Goal: Task Accomplishment & Management: Manage account settings

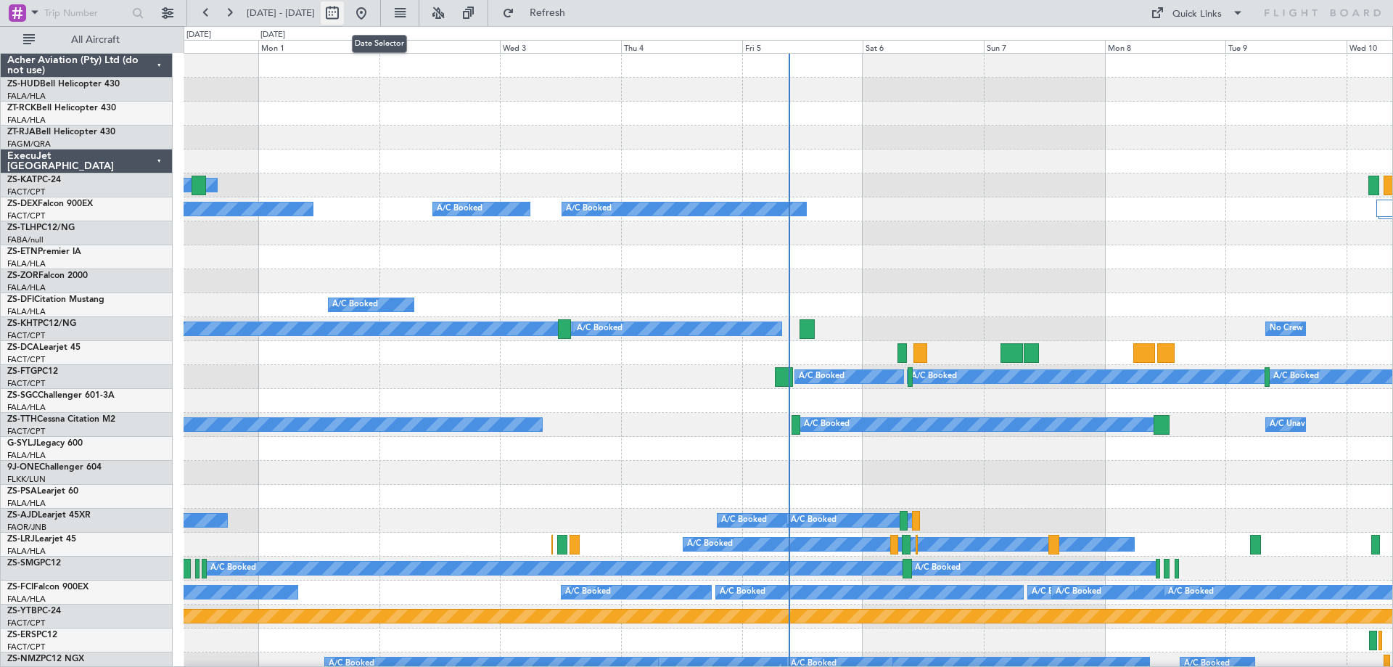
click at [344, 15] on button at bounding box center [332, 12] width 23 height 23
select select "8"
select select "2025"
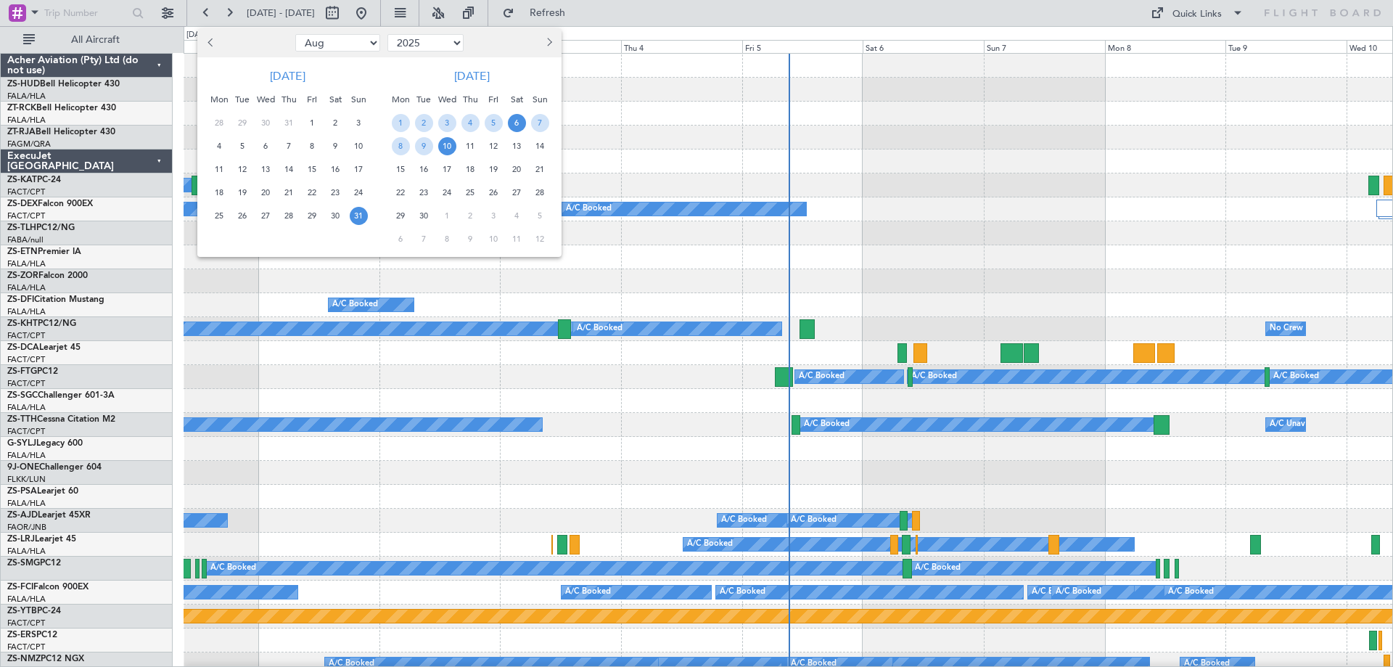
click at [517, 126] on span "6" at bounding box center [517, 123] width 18 height 18
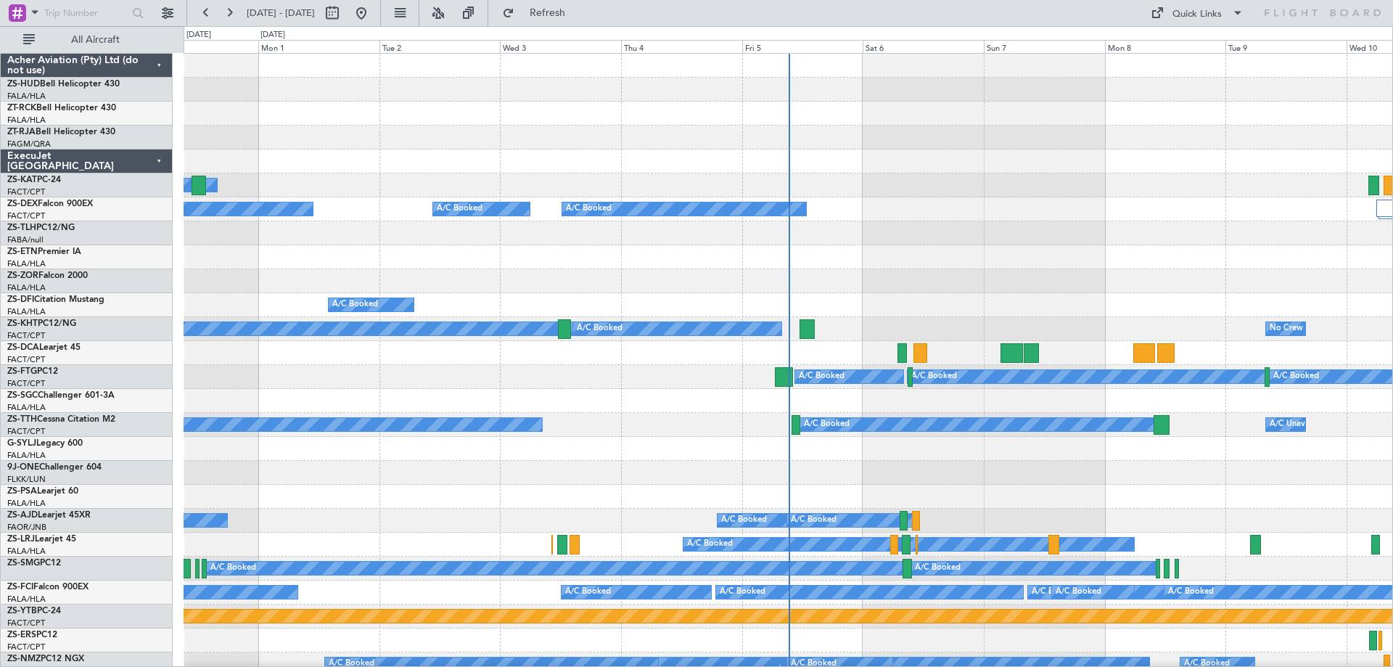
select select "9"
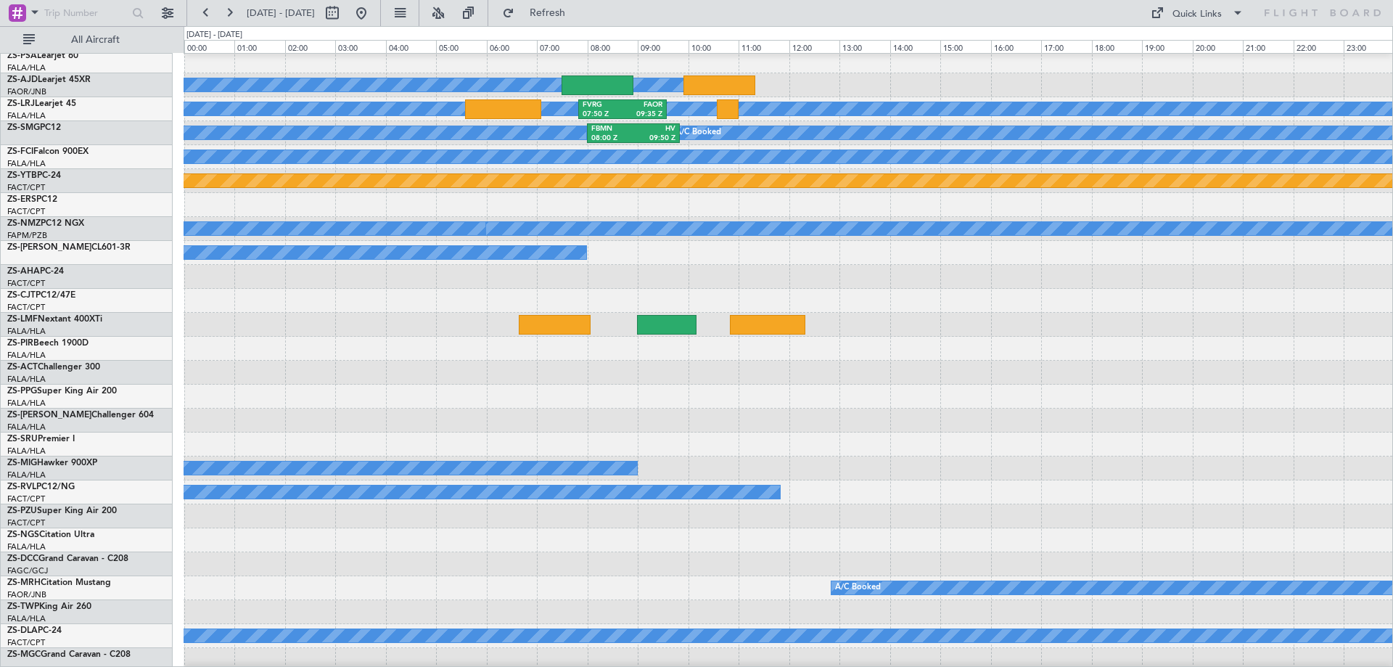
scroll to position [798, 0]
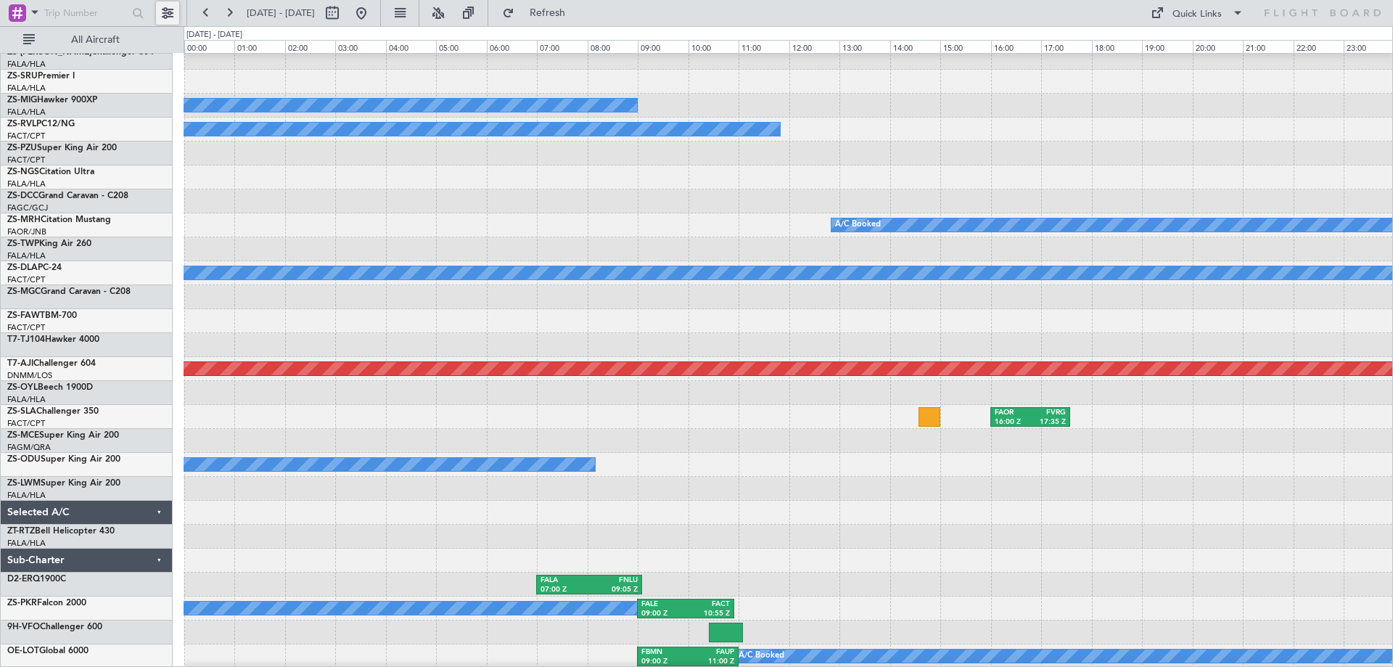
click at [176, 15] on button at bounding box center [167, 12] width 23 height 23
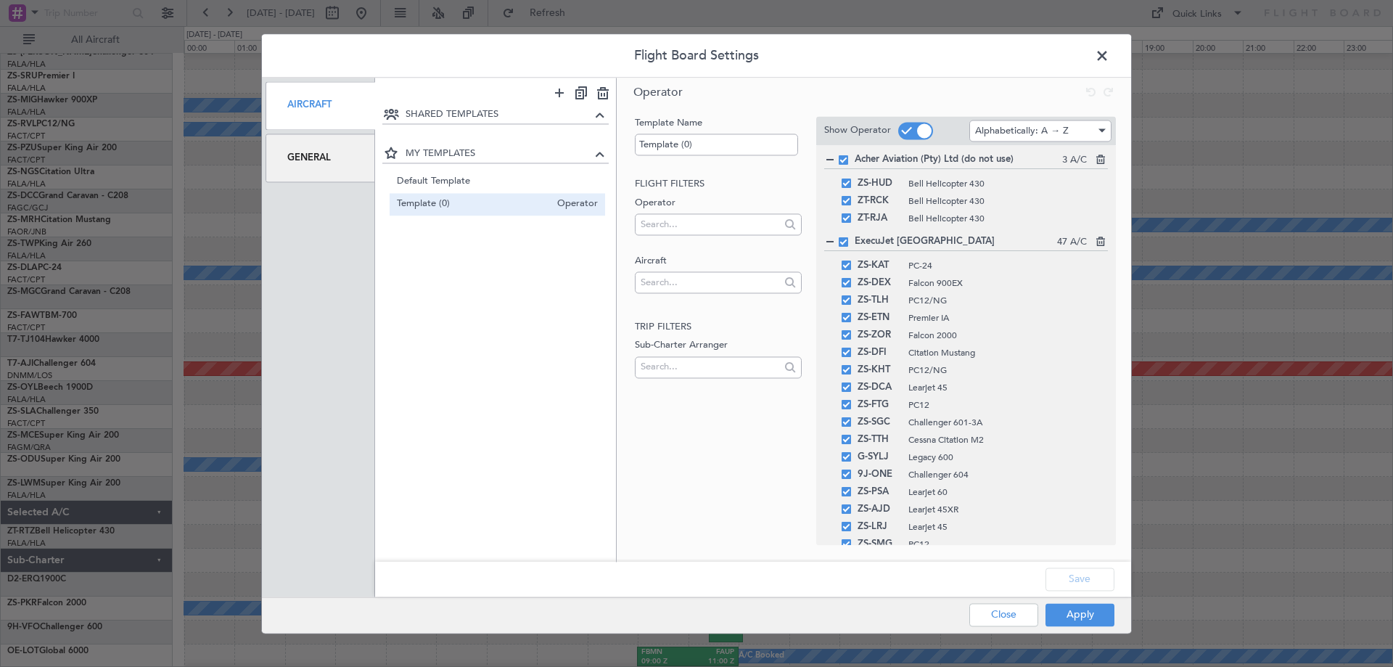
click at [311, 171] on div "General" at bounding box center [321, 158] width 110 height 49
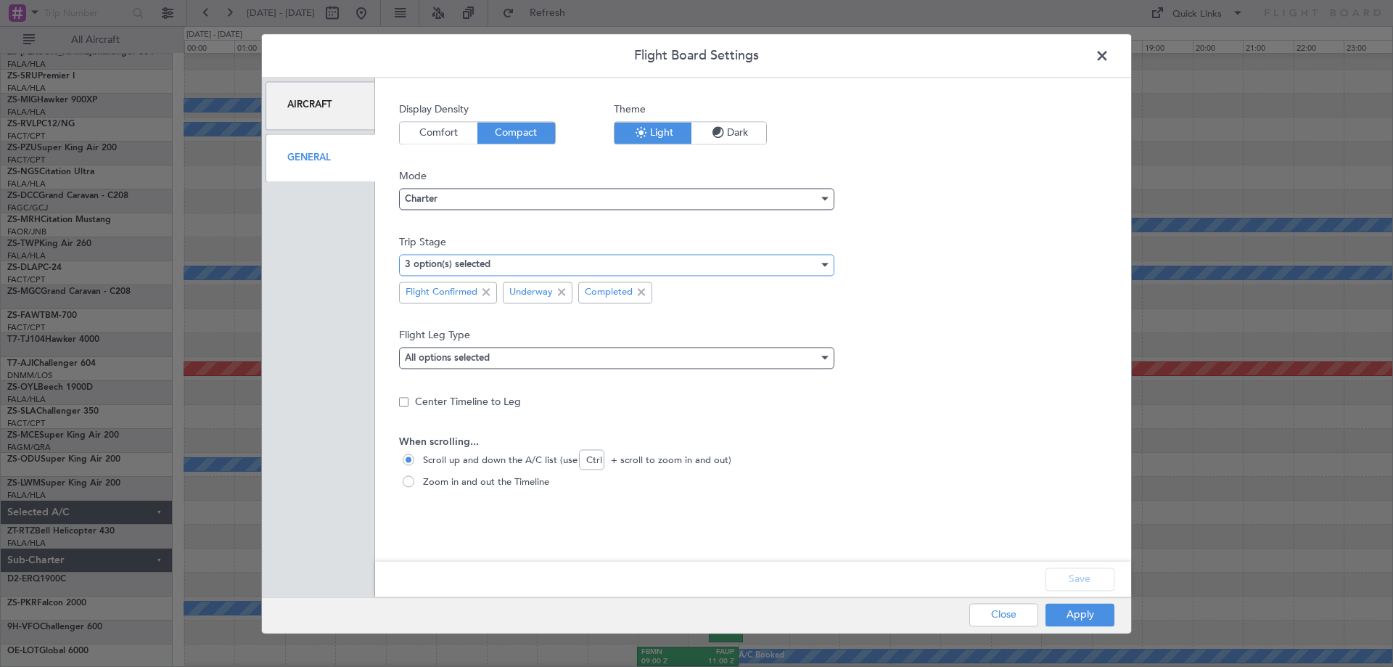
click at [455, 263] on mat-select-trigger "3 option(s) selected" at bounding box center [448, 264] width 86 height 9
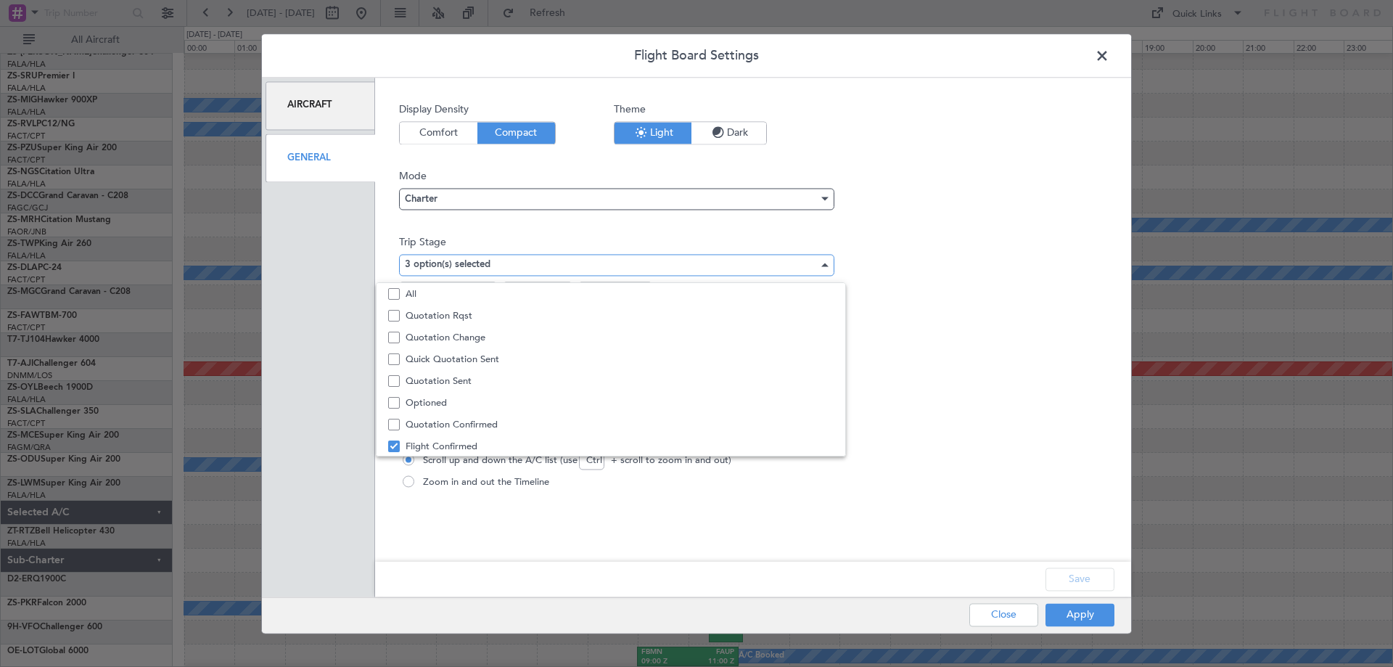
scroll to position [45, 0]
click at [458, 339] on span "Quotation Sent" at bounding box center [620, 336] width 428 height 22
click at [1092, 617] on div at bounding box center [696, 333] width 1393 height 667
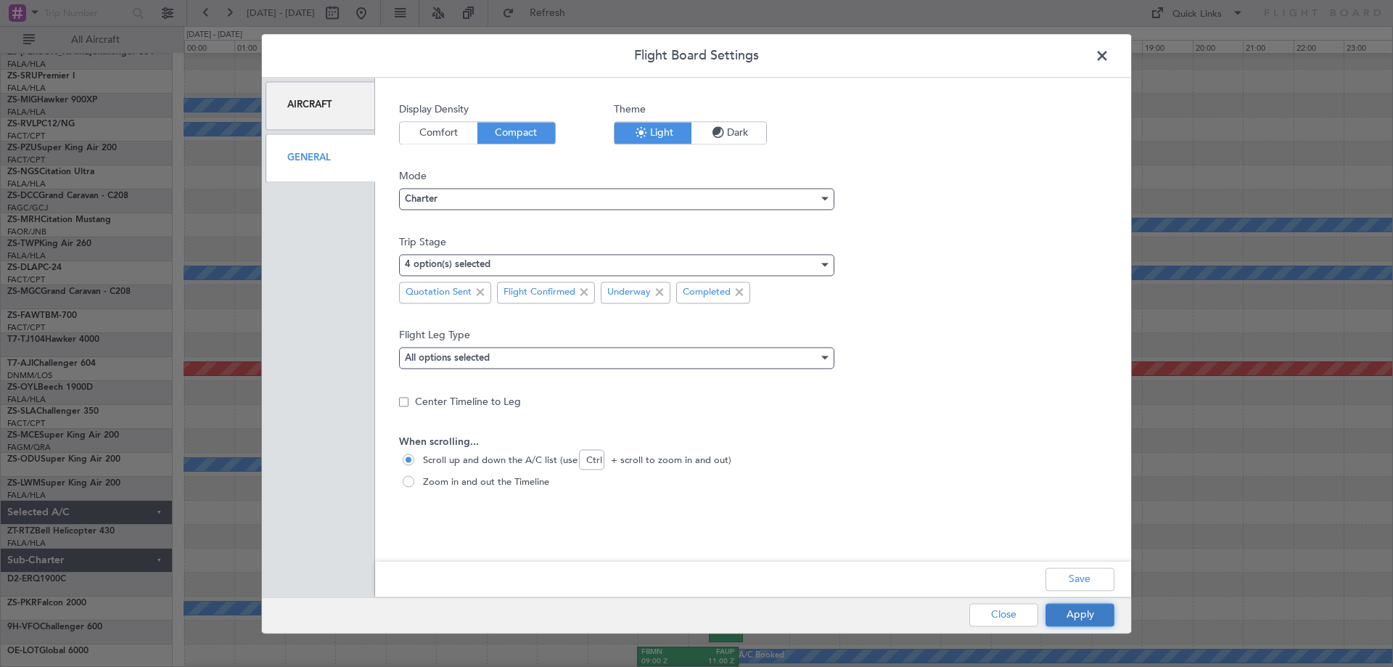
click at [1091, 617] on button "Apply" at bounding box center [1080, 614] width 69 height 23
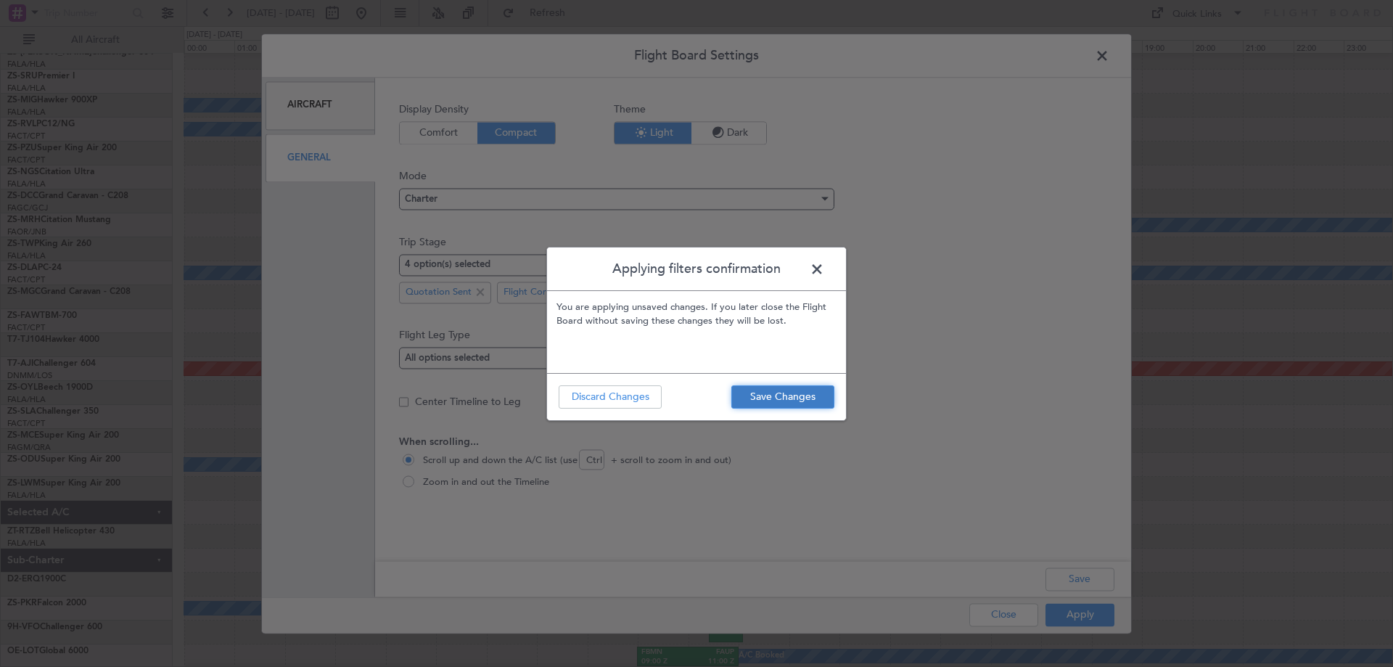
click at [757, 406] on button "Save Changes" at bounding box center [782, 396] width 103 height 23
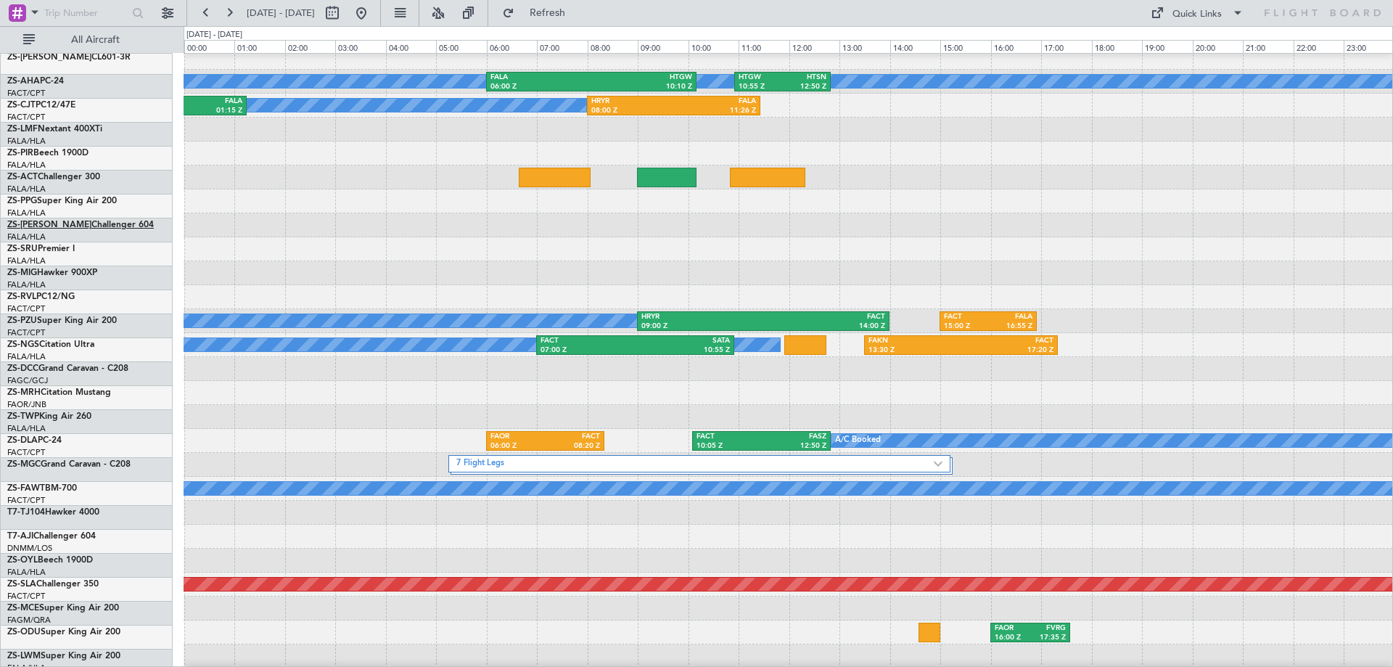
scroll to position [679, 0]
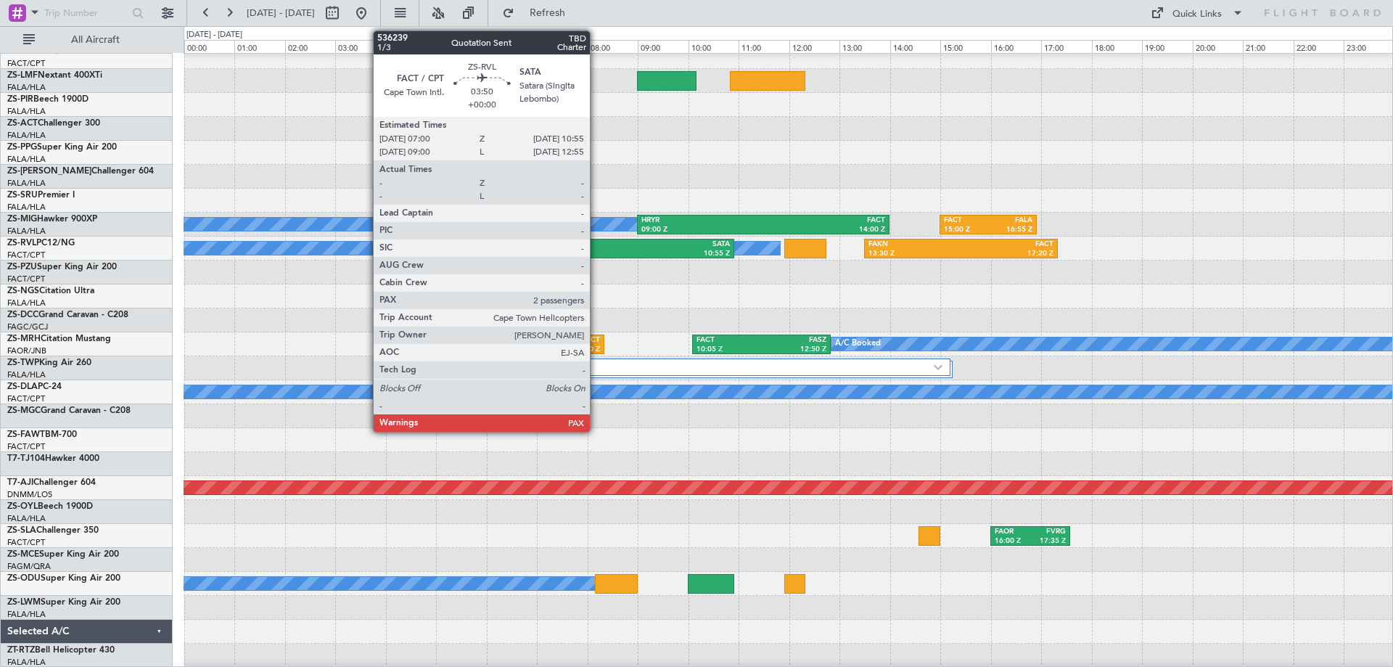
click at [596, 258] on div "FACT 07:00 Z SATA 10:55 Z" at bounding box center [635, 249] width 198 height 20
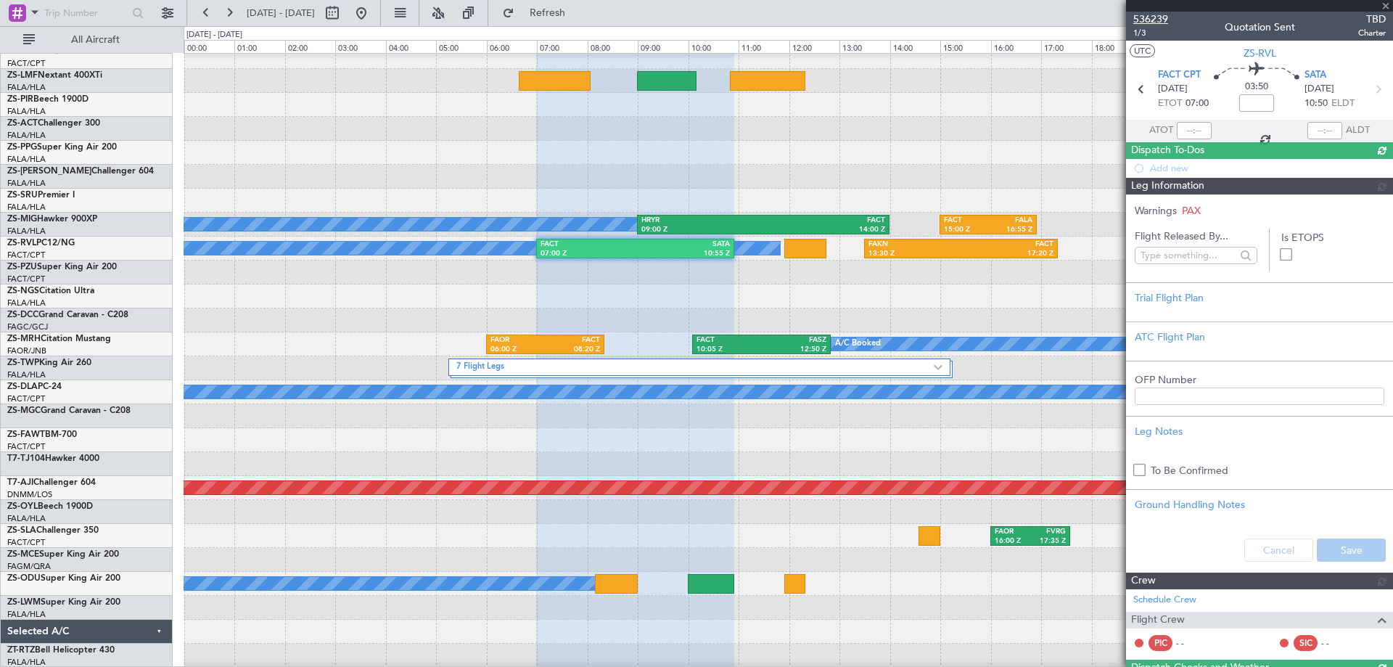
click at [1160, 16] on span "536239" at bounding box center [1150, 19] width 35 height 15
